Goal: Task Accomplishment & Management: Complete application form

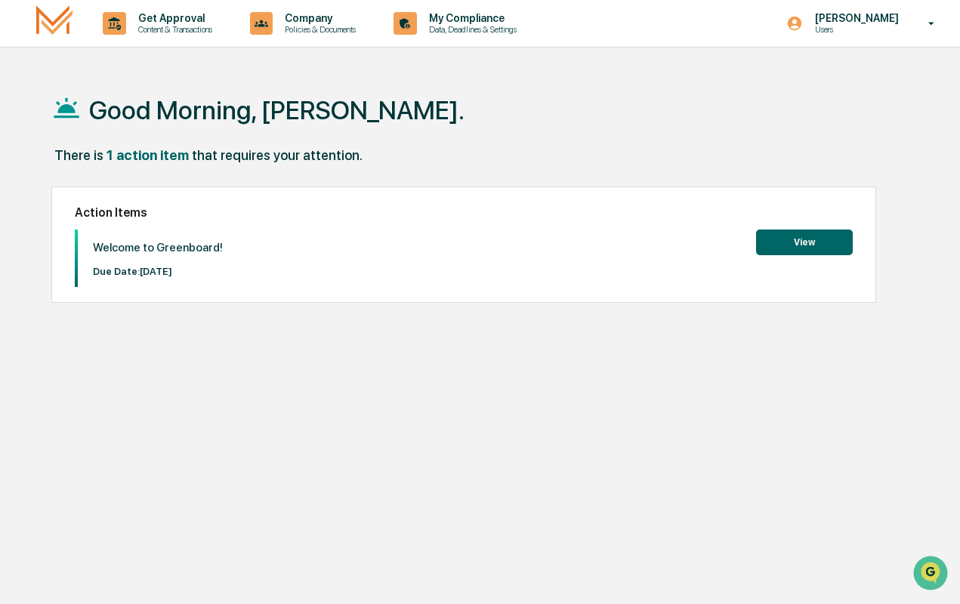
click at [801, 258] on div "Welcome to Greenboard! Due Date: [DATE] View" at bounding box center [464, 258] width 778 height 57
click at [810, 243] on button "View" at bounding box center [804, 243] width 97 height 26
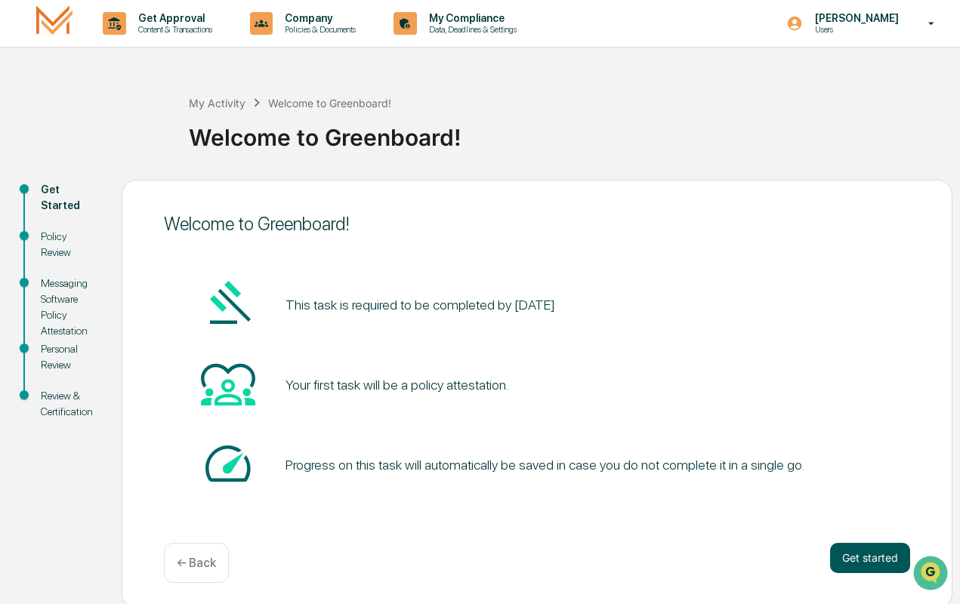
click at [860, 545] on button "Get started" at bounding box center [870, 558] width 80 height 30
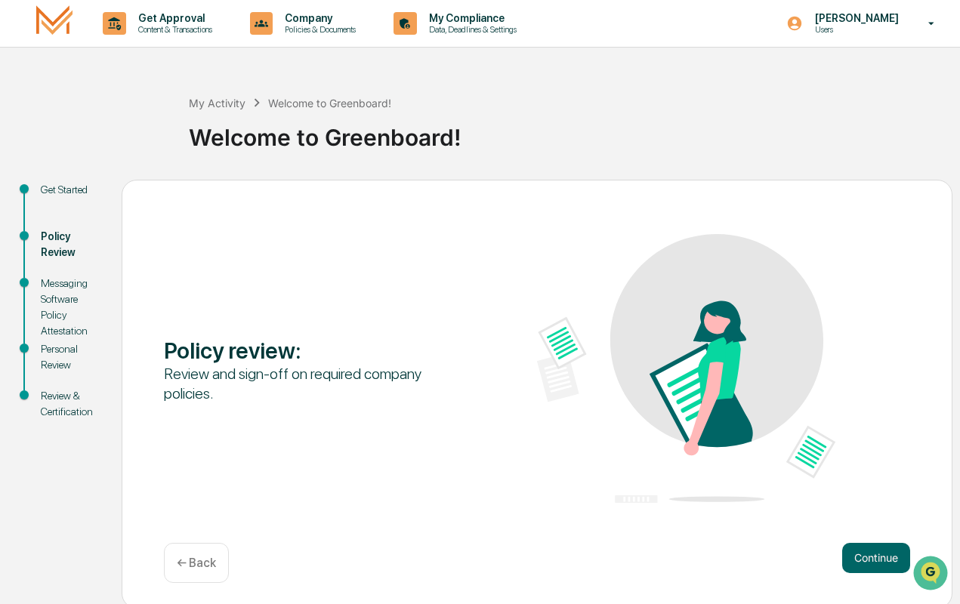
click at [860, 545] on button "Continue" at bounding box center [876, 558] width 68 height 30
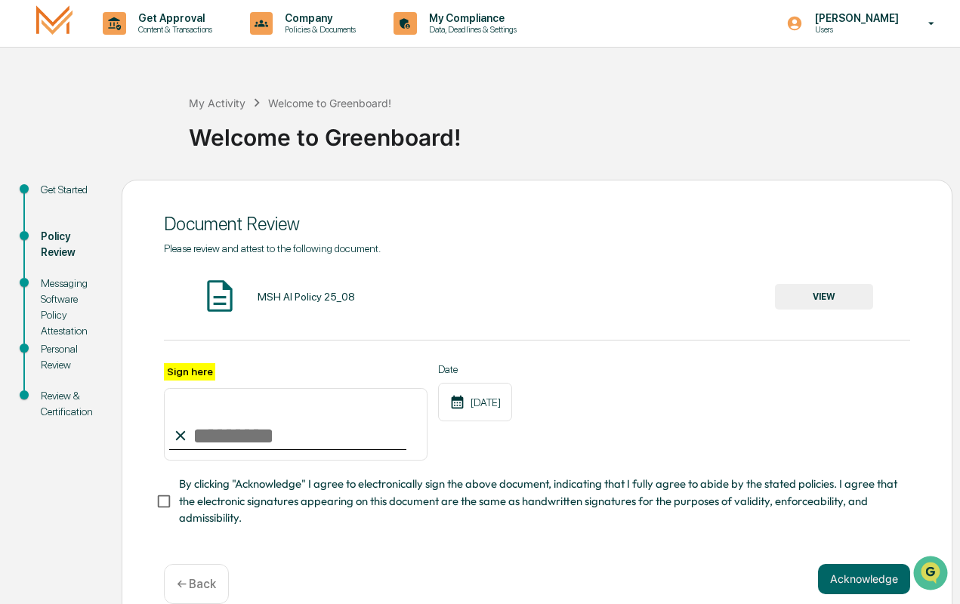
click at [820, 292] on button "VIEW" at bounding box center [824, 297] width 98 height 26
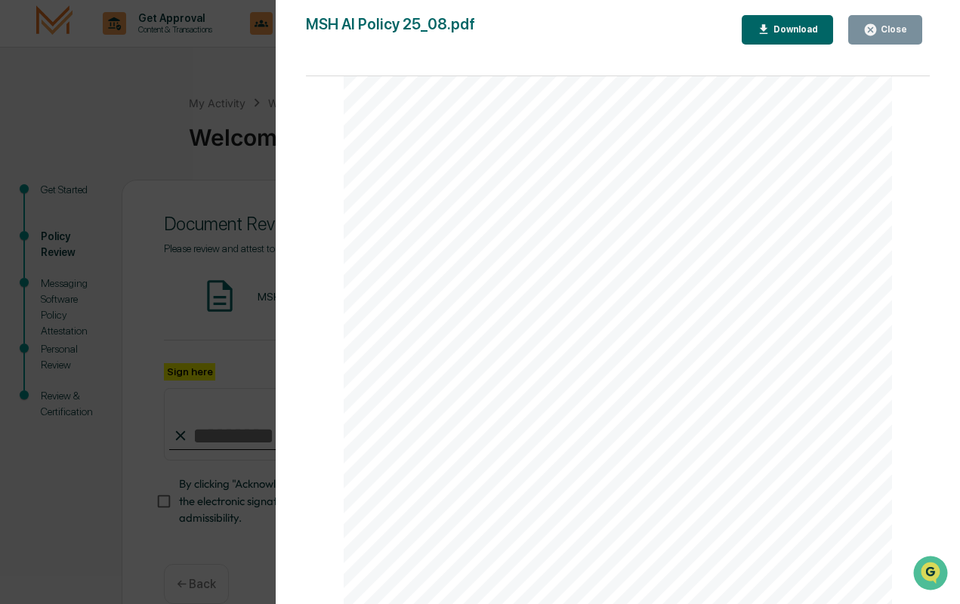
scroll to position [1736, 0]
click at [807, 32] on div "Download" at bounding box center [795, 29] width 48 height 11
click at [202, 91] on div "Version History [DATE] 02:14 PM [PERSON_NAME] MSH AI Policy 25_08.pdf Close Dow…" at bounding box center [480, 302] width 960 height 604
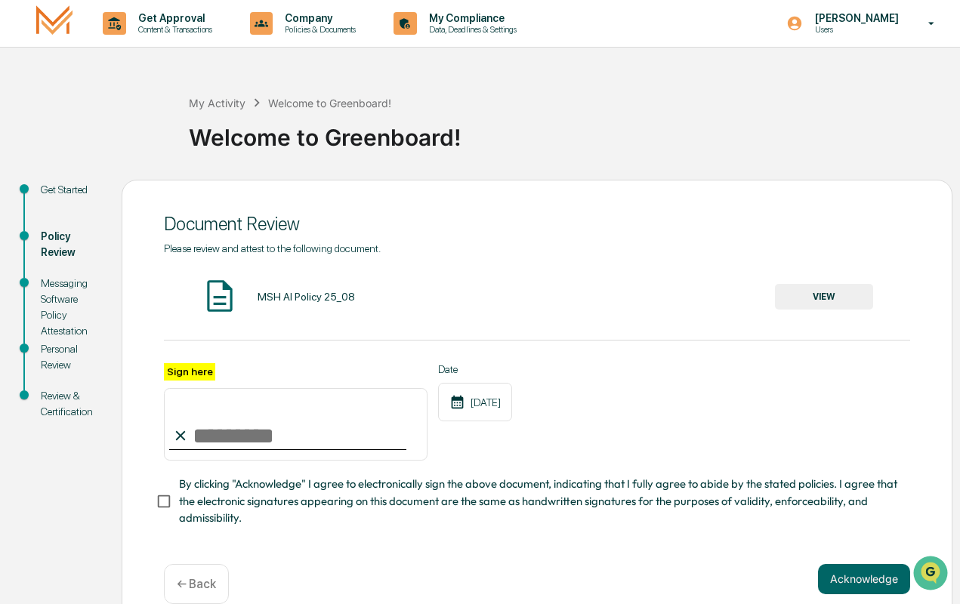
click at [202, 438] on input "Sign here" at bounding box center [296, 424] width 264 height 73
type input "**********"
click at [844, 579] on button "Acknowledge" at bounding box center [864, 579] width 92 height 30
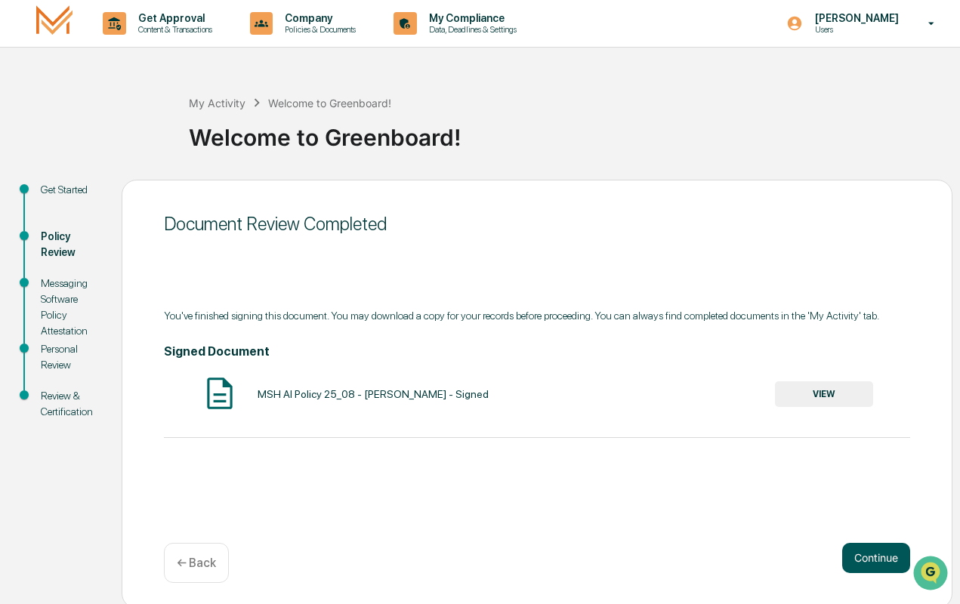
click at [876, 549] on button "Continue" at bounding box center [876, 558] width 68 height 30
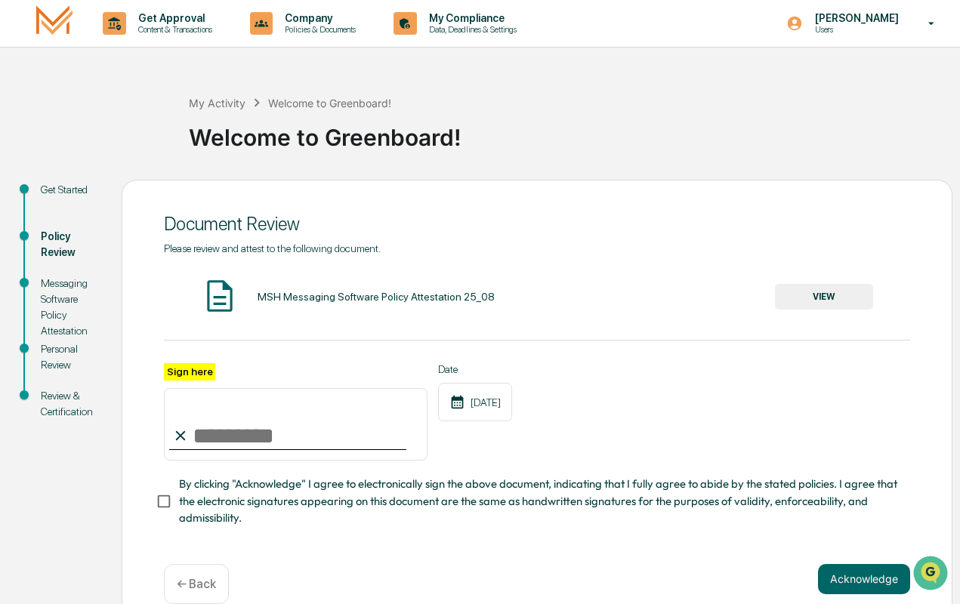
click at [819, 301] on button "VIEW" at bounding box center [824, 297] width 98 height 26
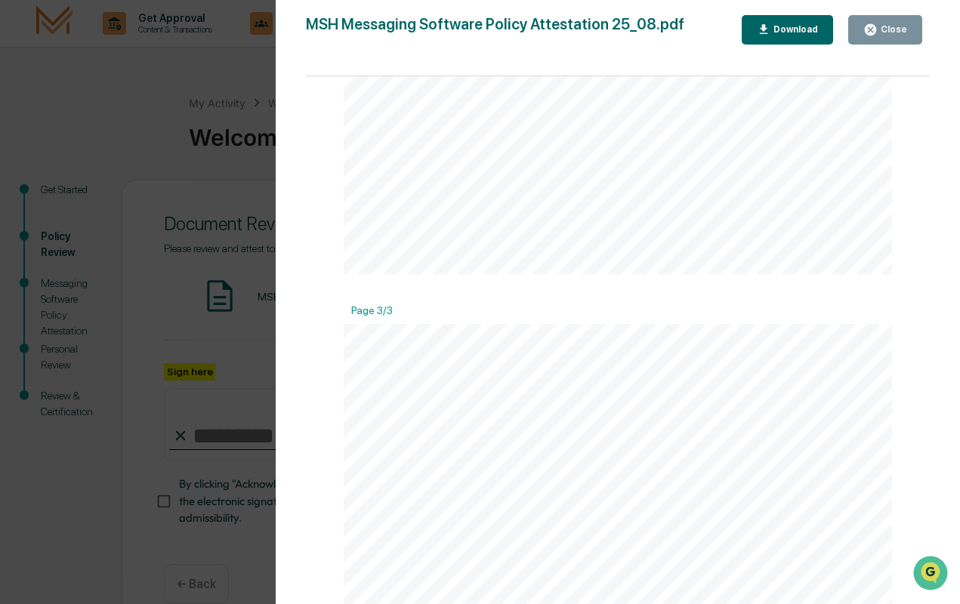
scroll to position [1736, 0]
click at [883, 27] on div "Close" at bounding box center [892, 29] width 29 height 11
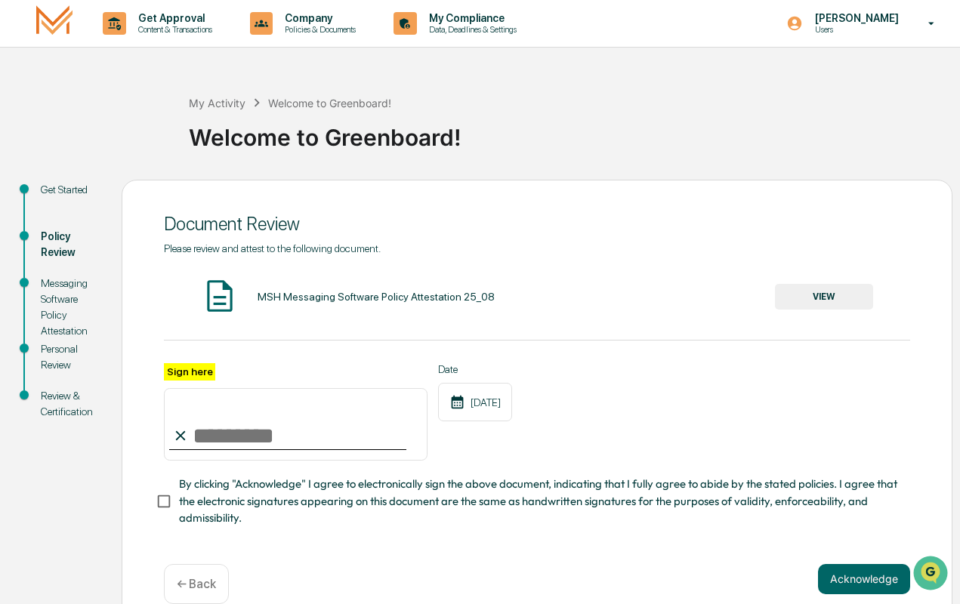
click at [213, 446] on input "Sign here" at bounding box center [296, 424] width 264 height 73
type input "**********"
click at [846, 573] on button "Acknowledge" at bounding box center [864, 579] width 92 height 30
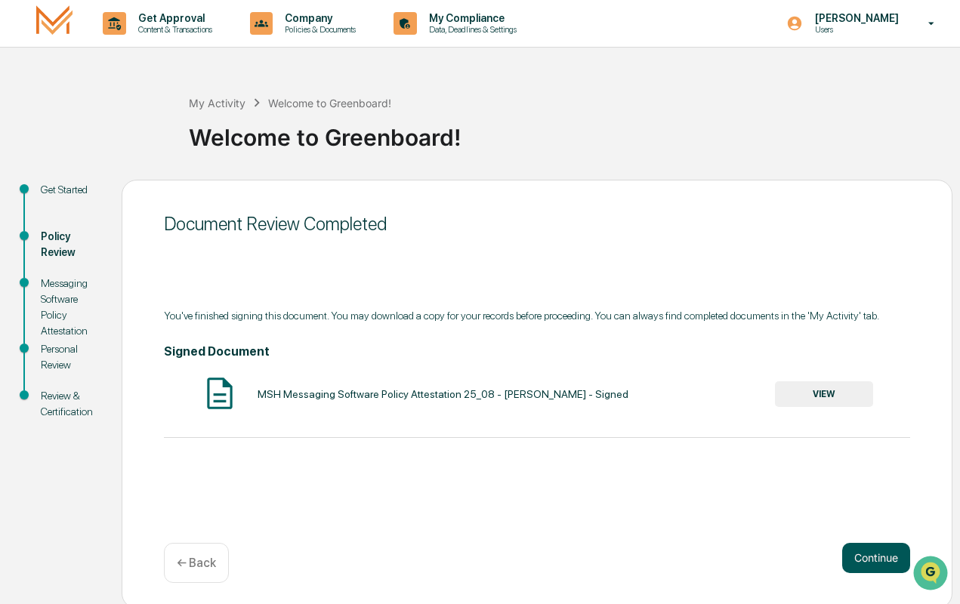
click at [863, 556] on button "Continue" at bounding box center [876, 558] width 68 height 30
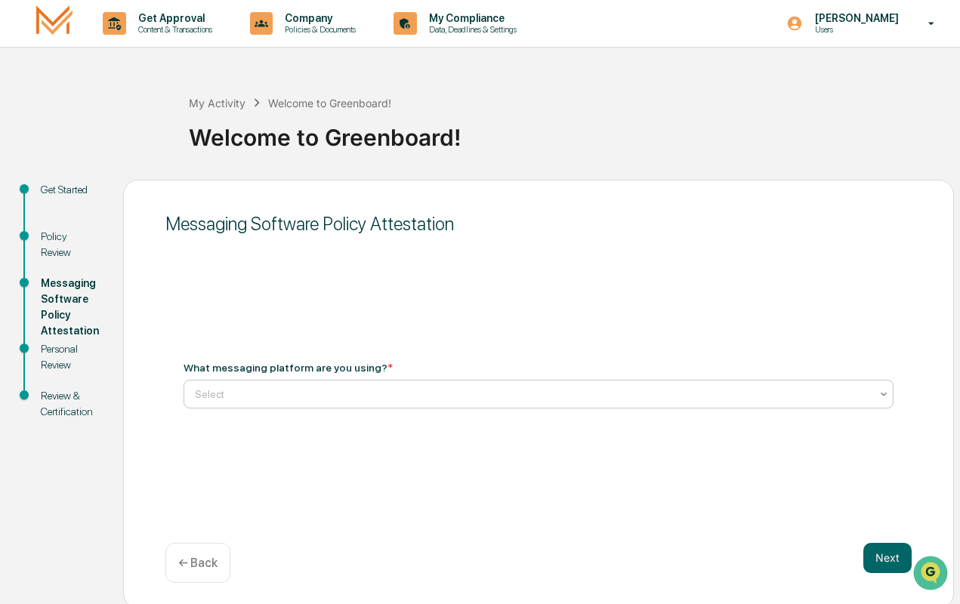
click at [314, 393] on div at bounding box center [532, 394] width 675 height 15
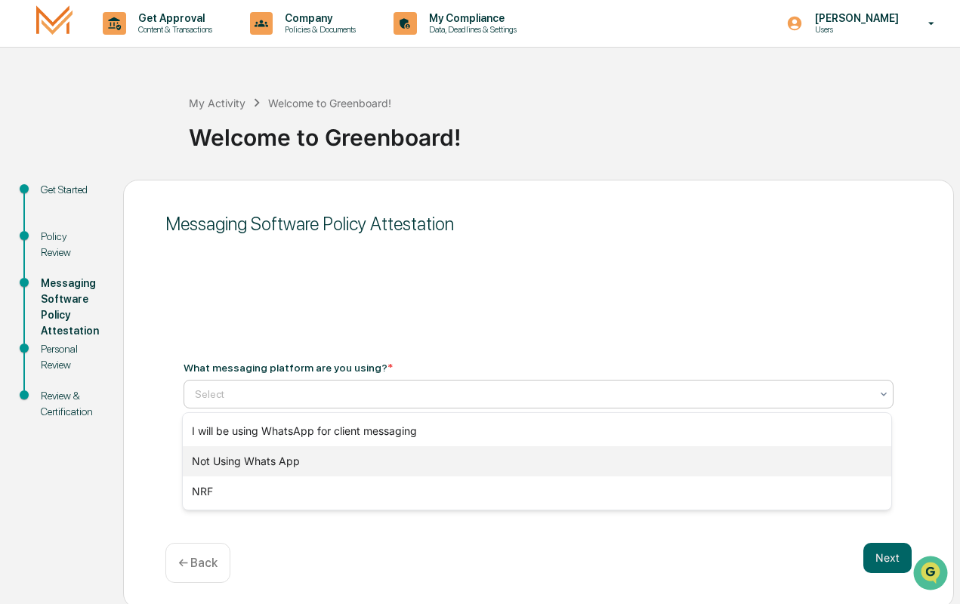
click at [289, 464] on div "Not Using Whats App" at bounding box center [537, 461] width 709 height 30
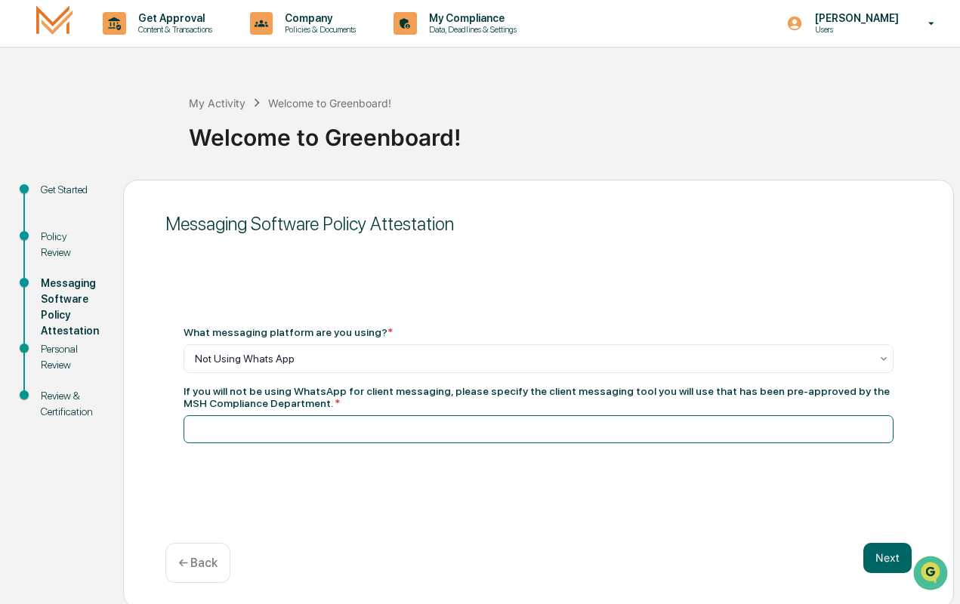
click at [305, 420] on input at bounding box center [539, 430] width 710 height 28
type input "**********"
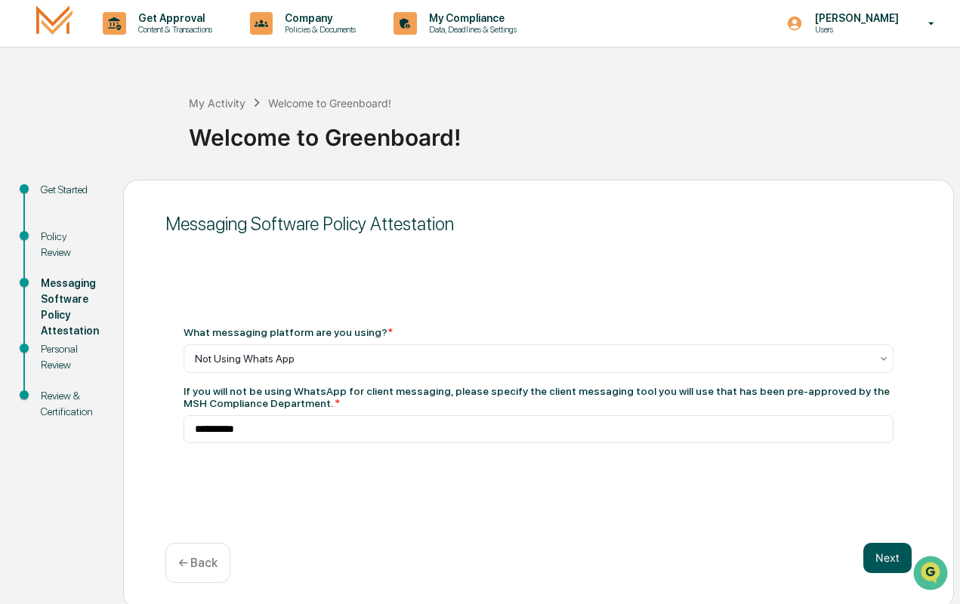
click at [878, 545] on button "Next" at bounding box center [888, 558] width 48 height 30
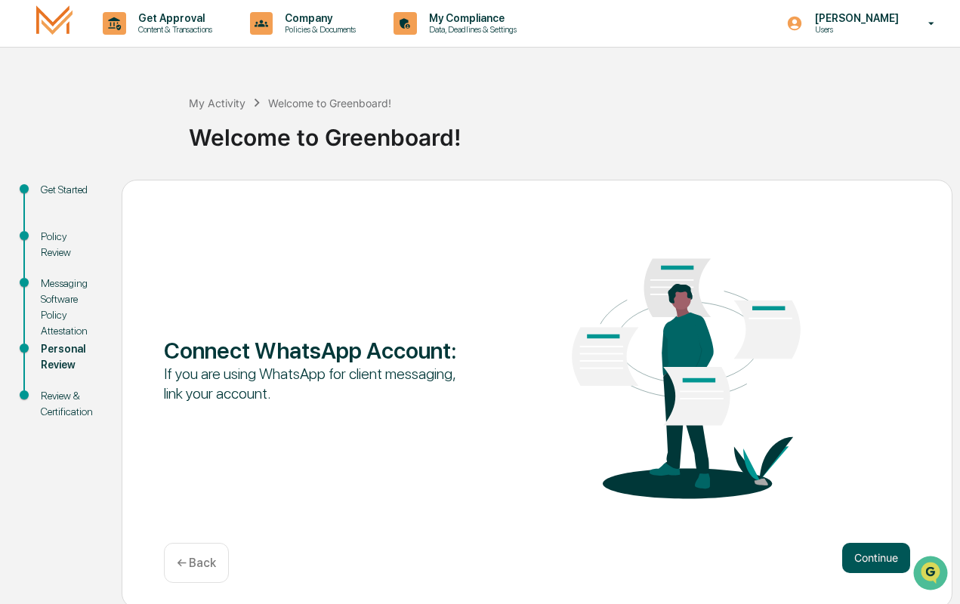
click at [865, 553] on button "Continue" at bounding box center [876, 558] width 68 height 30
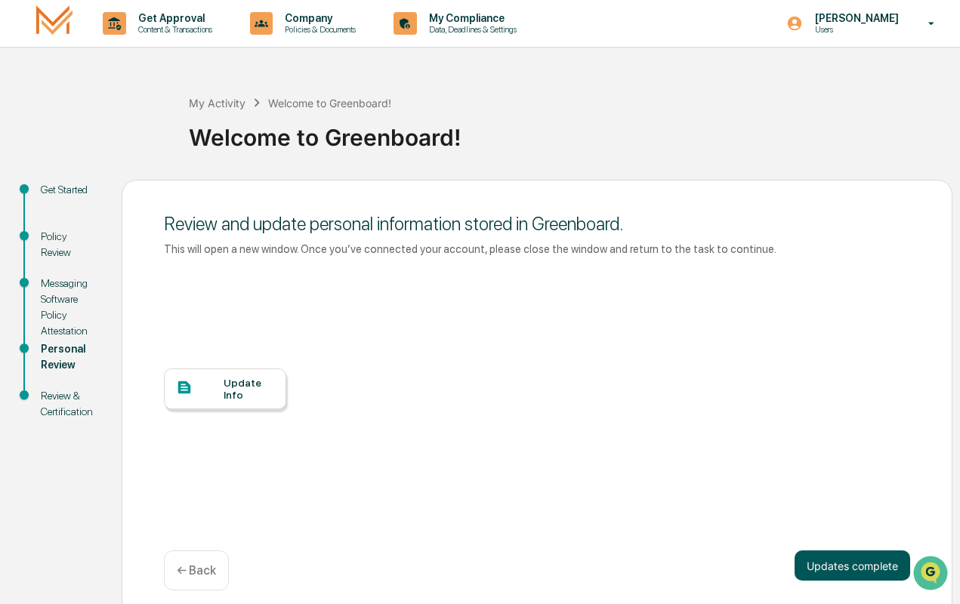
click at [867, 560] on button "Updates complete" at bounding box center [853, 566] width 116 height 30
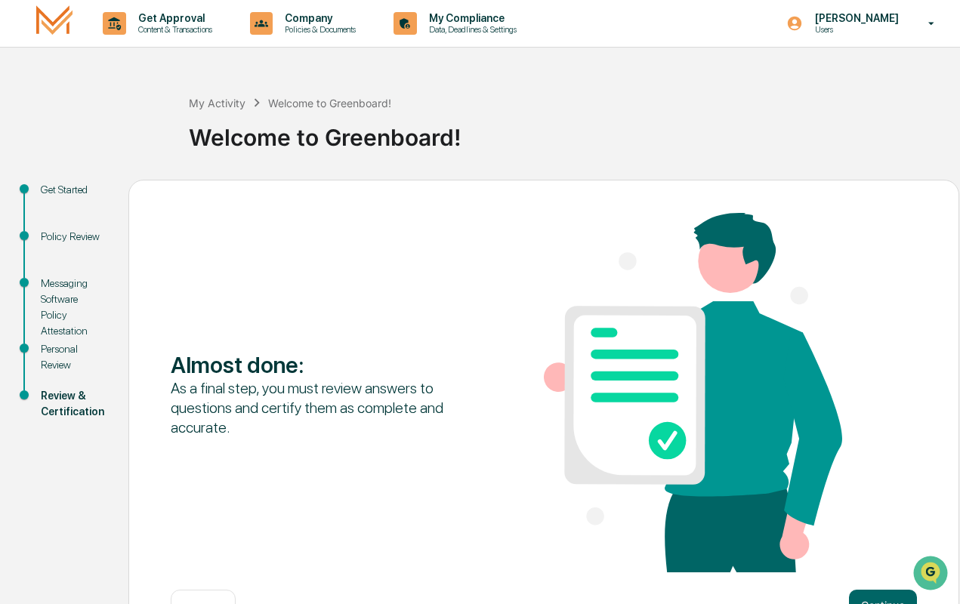
click at [867, 560] on div "Almost done : As a final step, you must review answers to questions and certify…" at bounding box center [544, 394] width 746 height 363
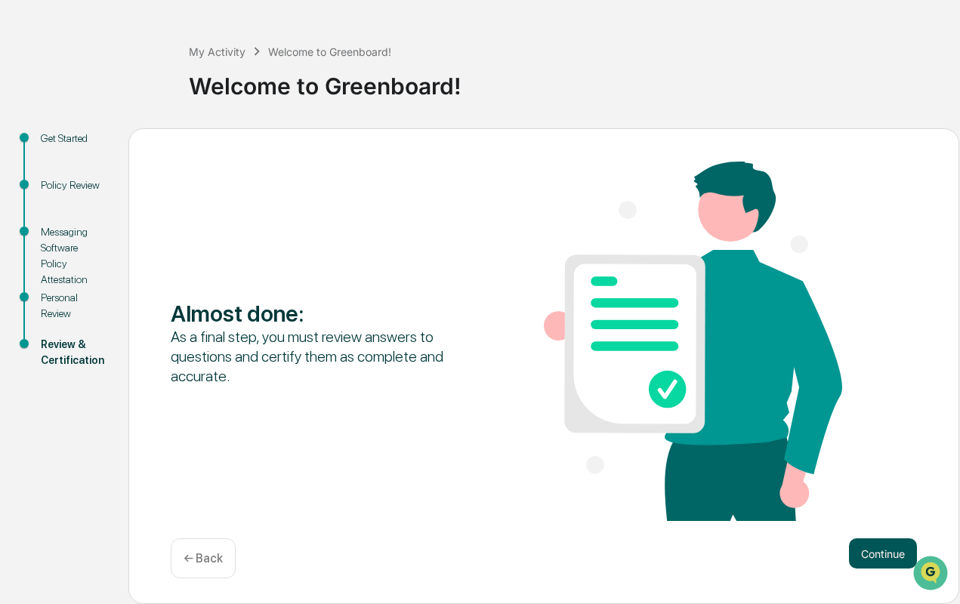
click at [872, 554] on button "Continue" at bounding box center [883, 554] width 68 height 30
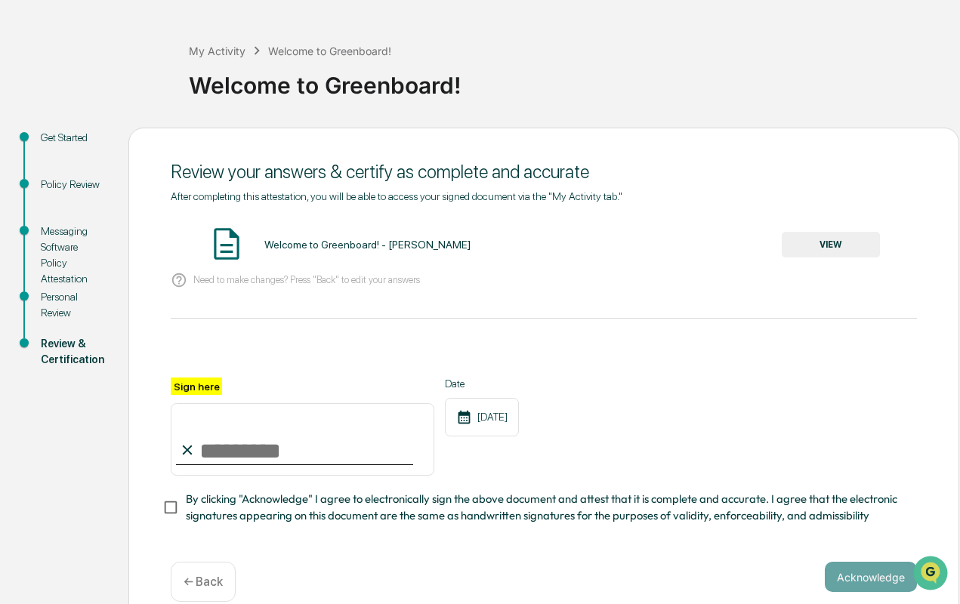
click at [804, 233] on div "Welcome to Greenboard! - [PERSON_NAME] VIEW" at bounding box center [544, 245] width 746 height 40
click at [796, 246] on button "VIEW" at bounding box center [831, 245] width 98 height 26
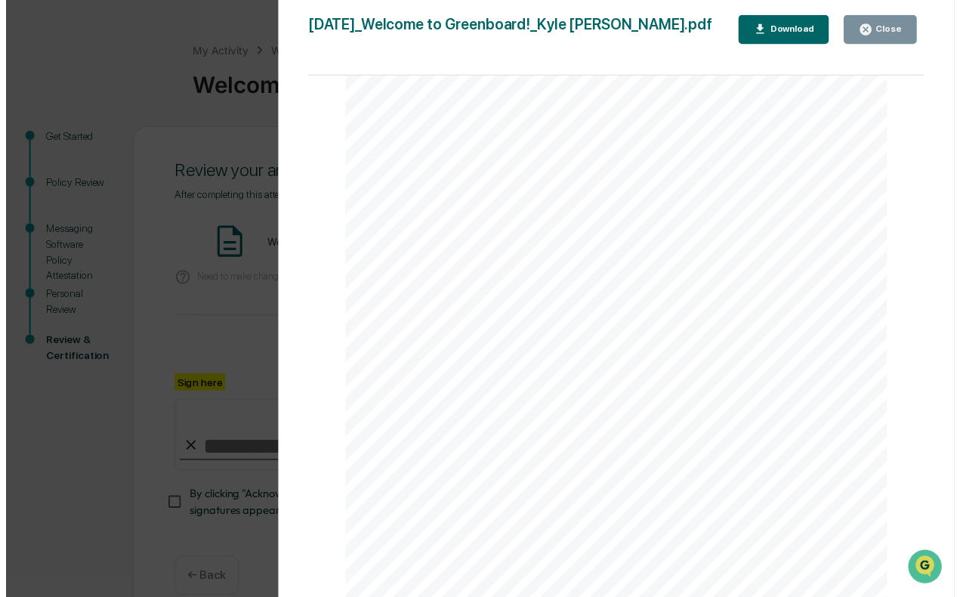
scroll to position [82, 0]
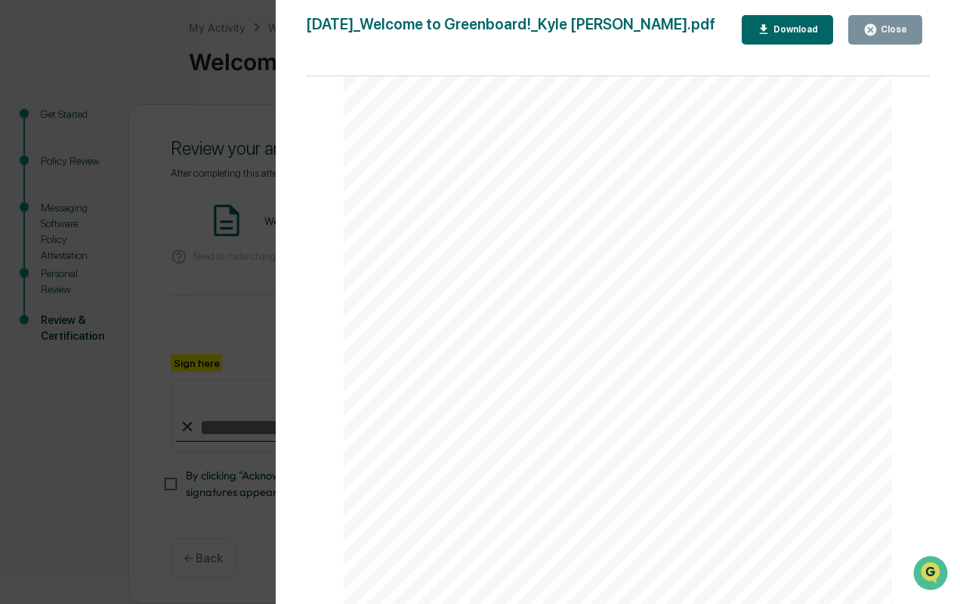
click at [144, 154] on div "Version History [DATE] 01:50 PM [PERSON_NAME] [DATE]_Welcome to Greenboard!_Kyl…" at bounding box center [480, 302] width 960 height 604
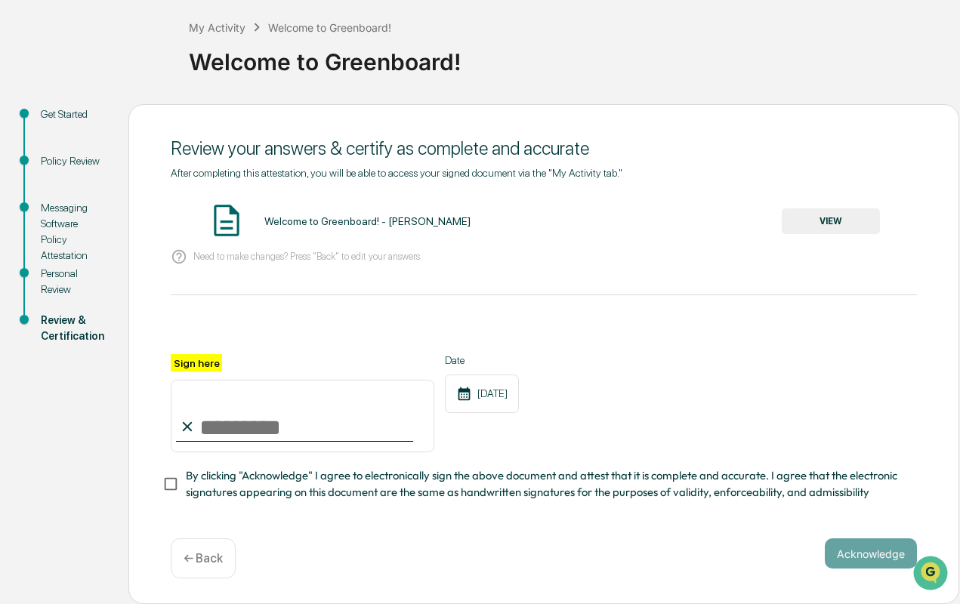
click at [200, 423] on input "Sign here" at bounding box center [303, 416] width 264 height 73
type input "**********"
click at [845, 543] on button "Acknowledge" at bounding box center [871, 554] width 92 height 30
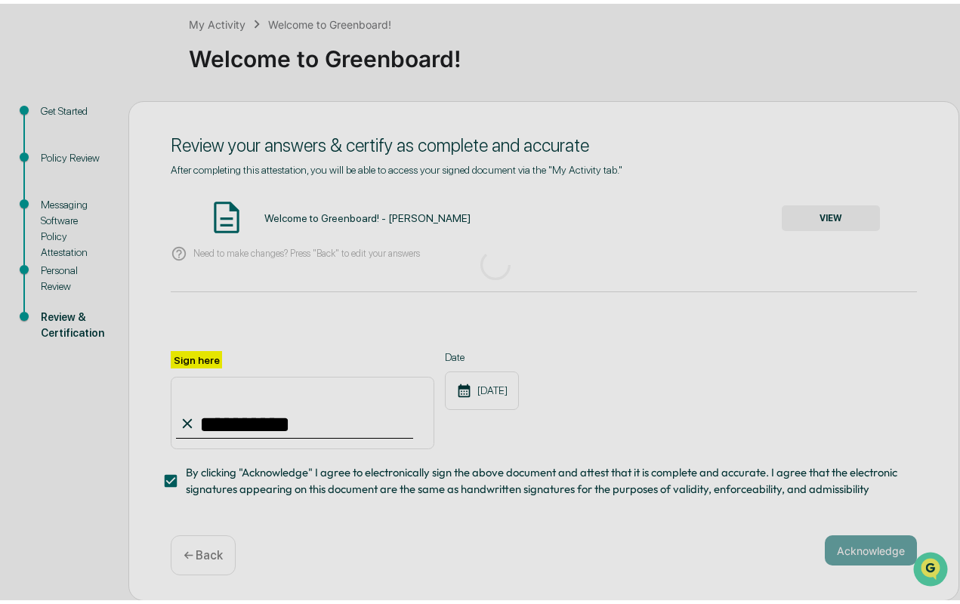
scroll to position [5, 0]
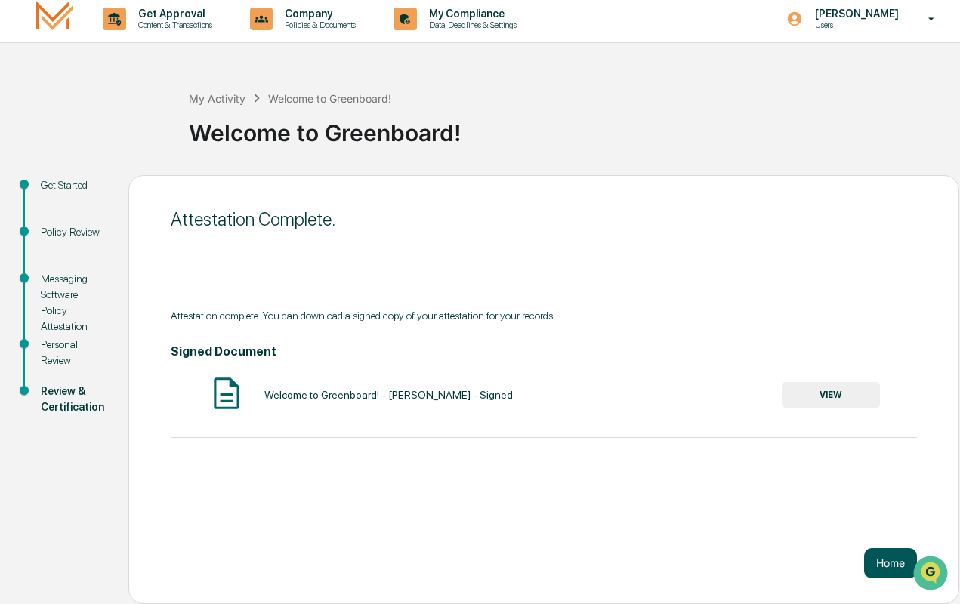
click at [891, 563] on button "Home" at bounding box center [890, 563] width 53 height 30
